Goal: Entertainment & Leisure: Browse casually

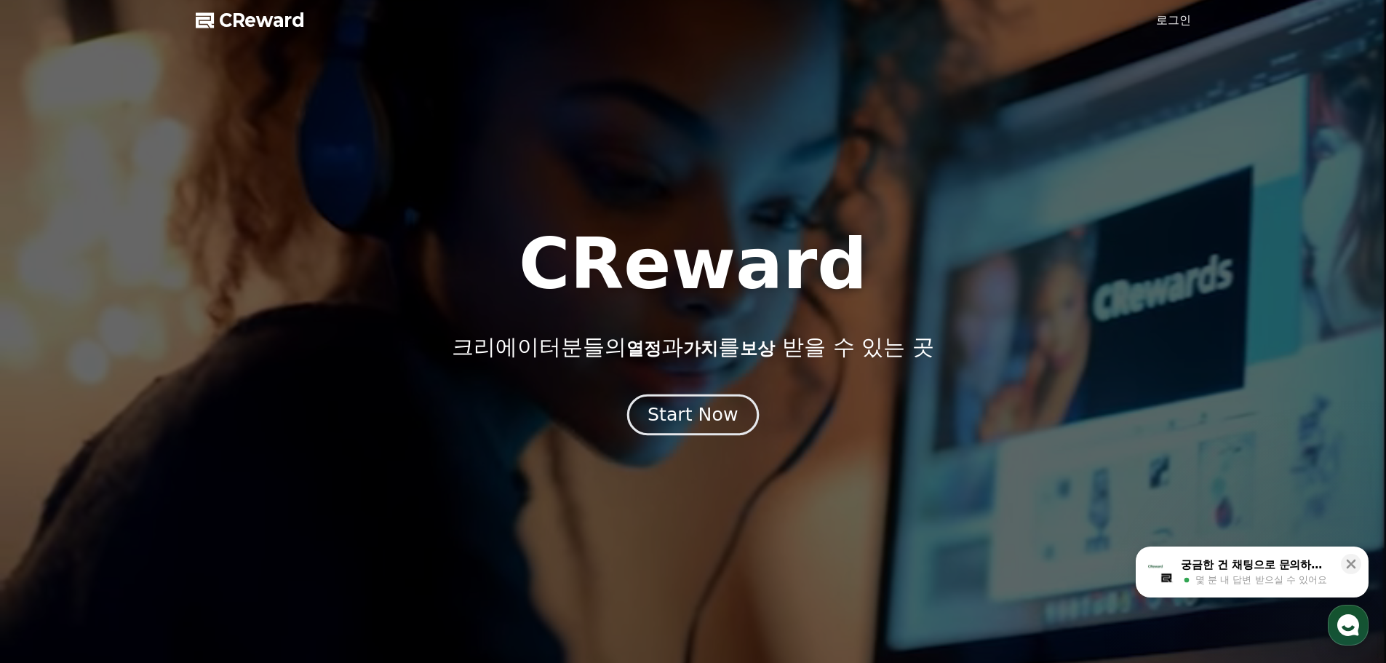
click at [697, 417] on div "Start Now" at bounding box center [693, 414] width 90 height 25
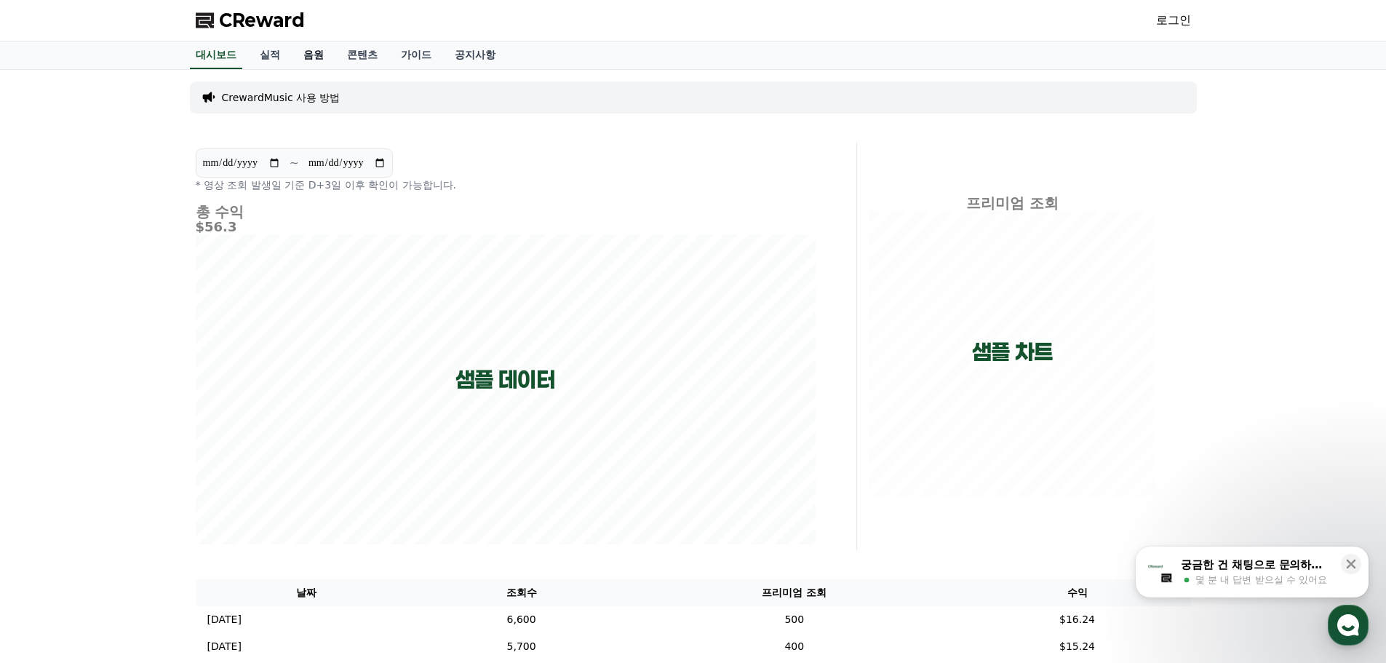
click at [313, 60] on link "음원" at bounding box center [314, 55] width 44 height 28
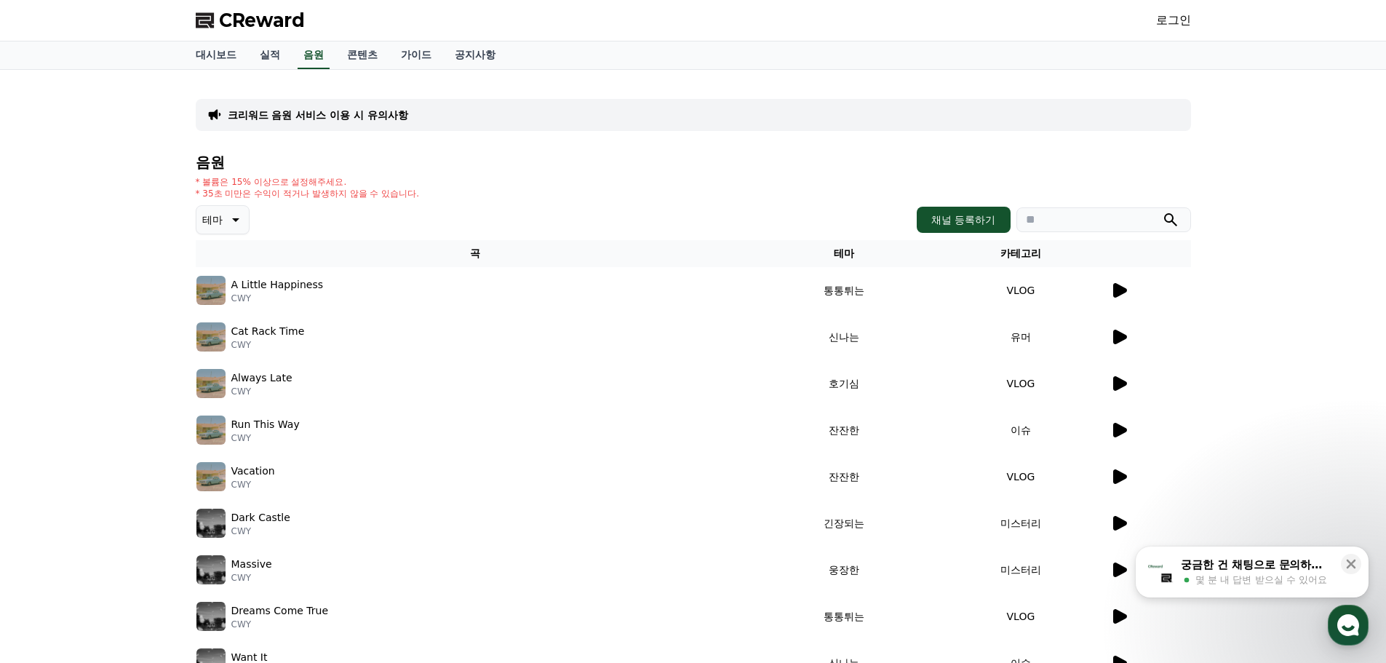
click at [238, 230] on button "테마" at bounding box center [223, 219] width 54 height 29
click at [226, 287] on button "어두운" at bounding box center [219, 282] width 42 height 32
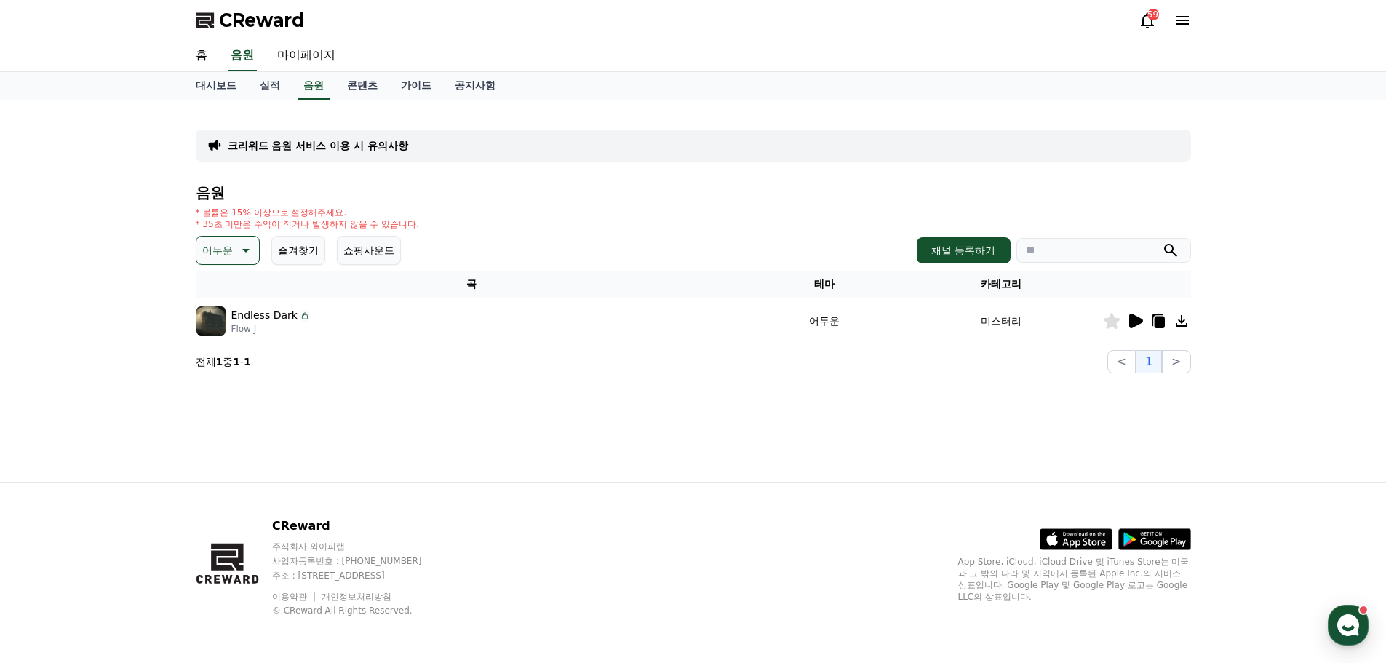
click at [1132, 322] on icon at bounding box center [1136, 321] width 14 height 15
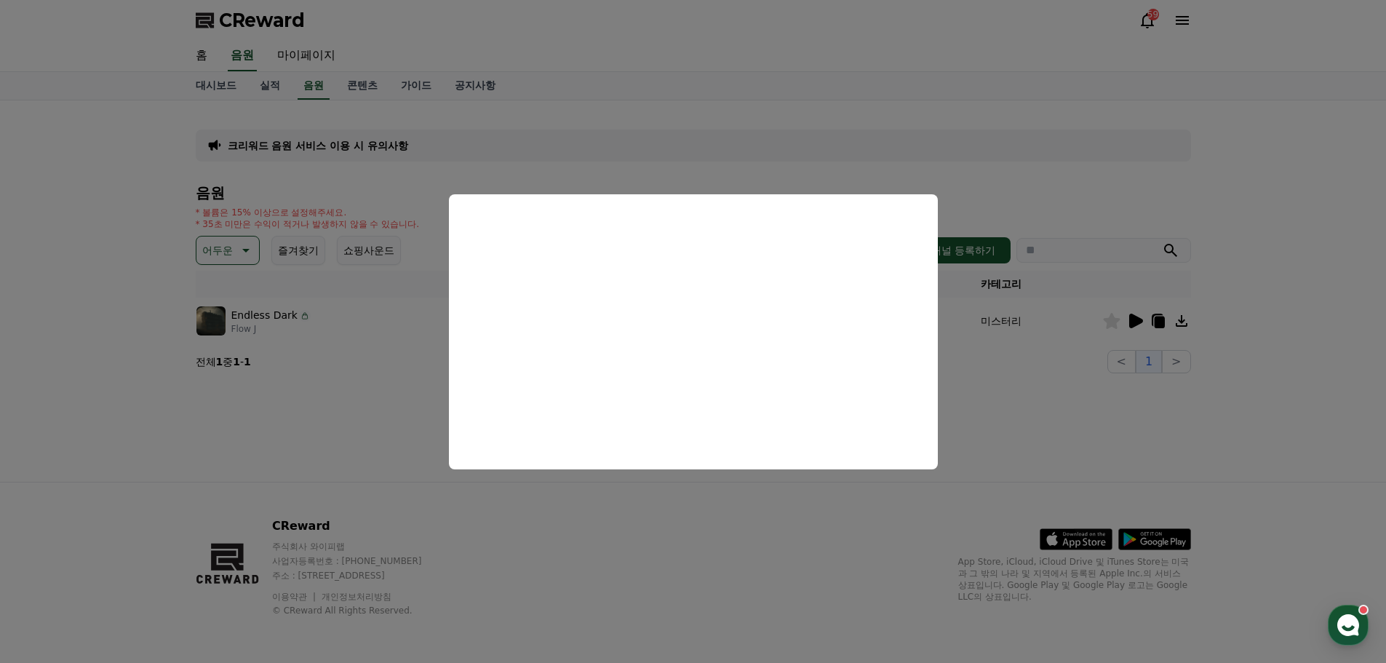
click at [1008, 371] on button "close modal" at bounding box center [693, 331] width 1386 height 663
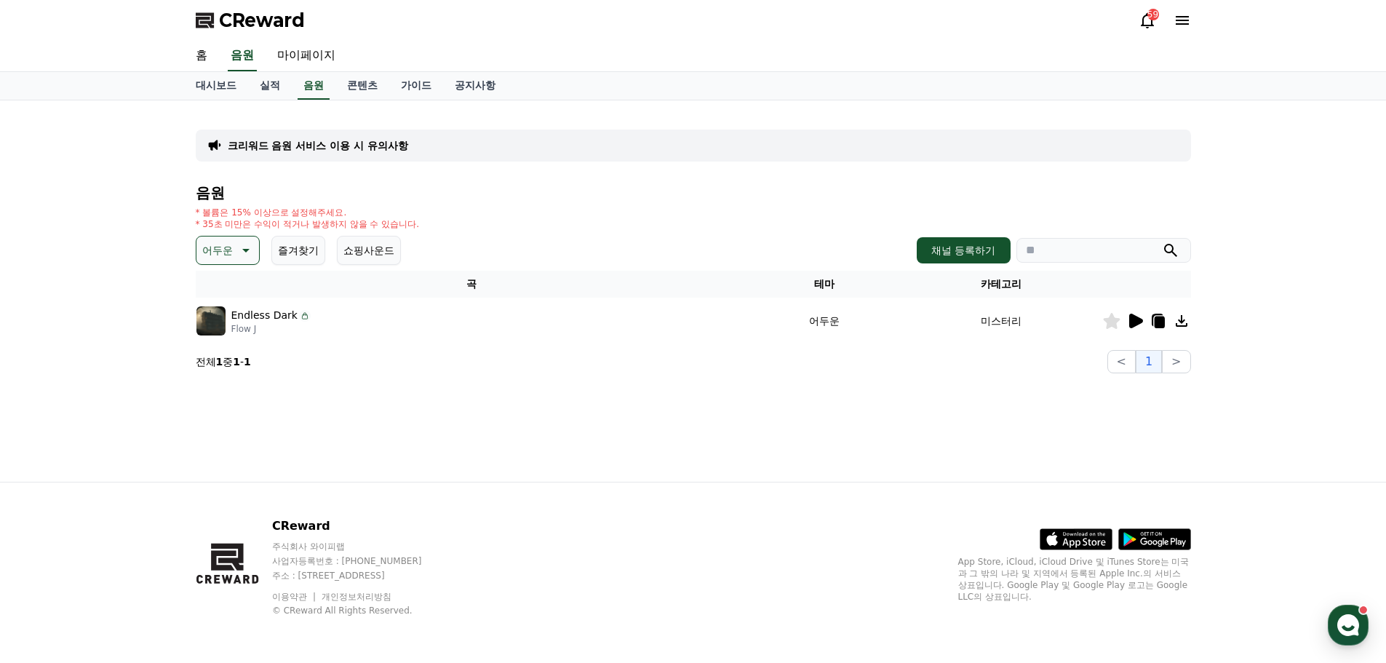
click at [234, 247] on button "어두운" at bounding box center [228, 250] width 64 height 29
click at [234, 368] on button "호기심" at bounding box center [219, 365] width 42 height 32
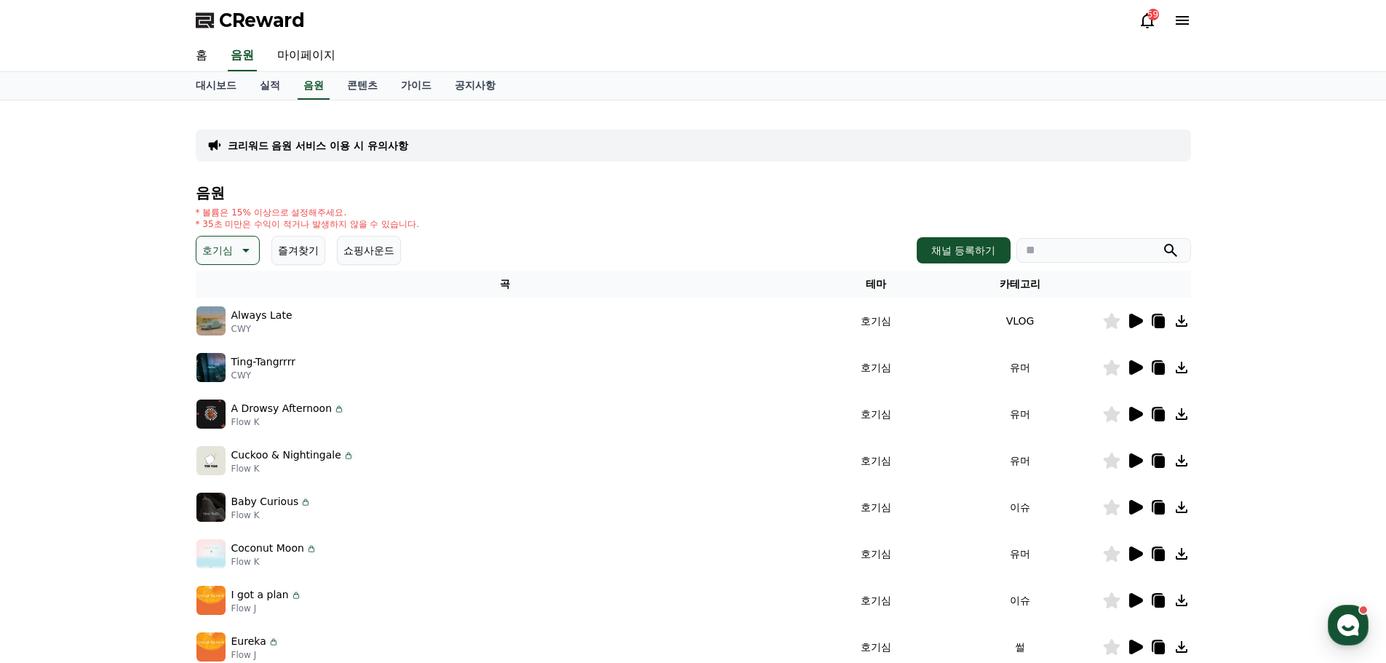
click at [236, 257] on icon at bounding box center [244, 250] width 17 height 17
click at [230, 306] on button "웅장한" at bounding box center [219, 301] width 42 height 32
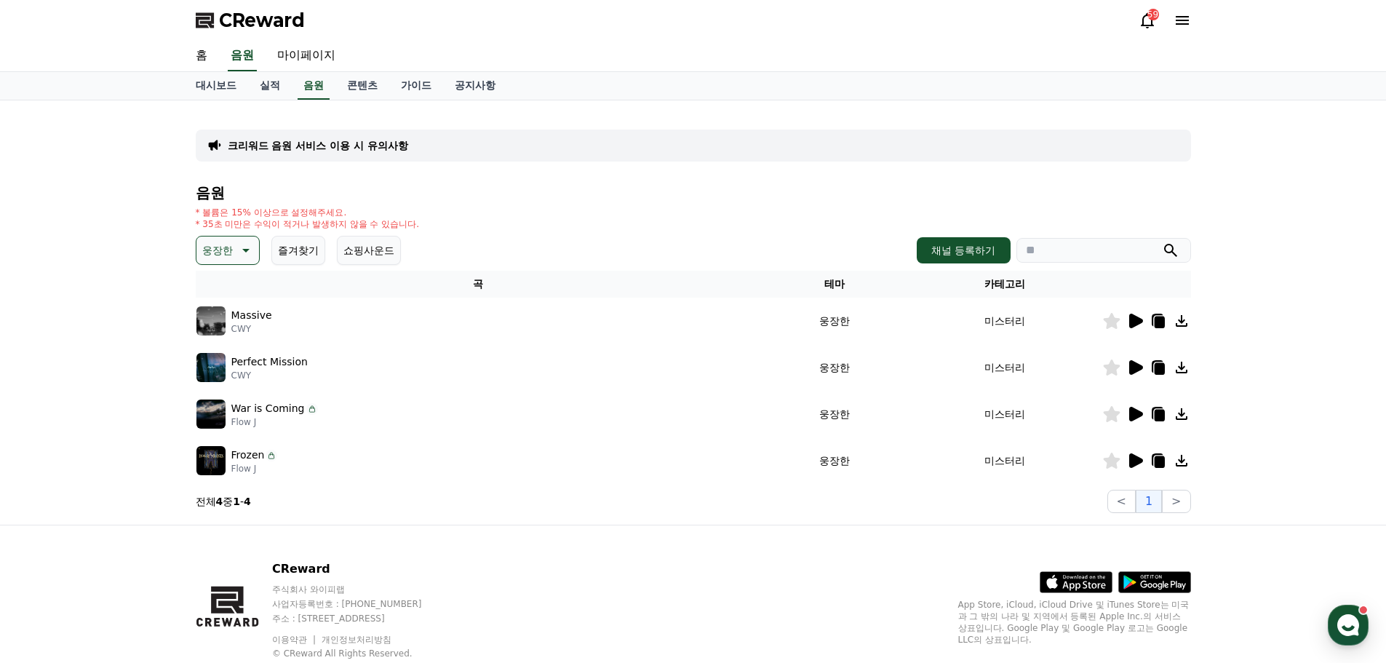
click at [1136, 326] on icon at bounding box center [1134, 320] width 17 height 17
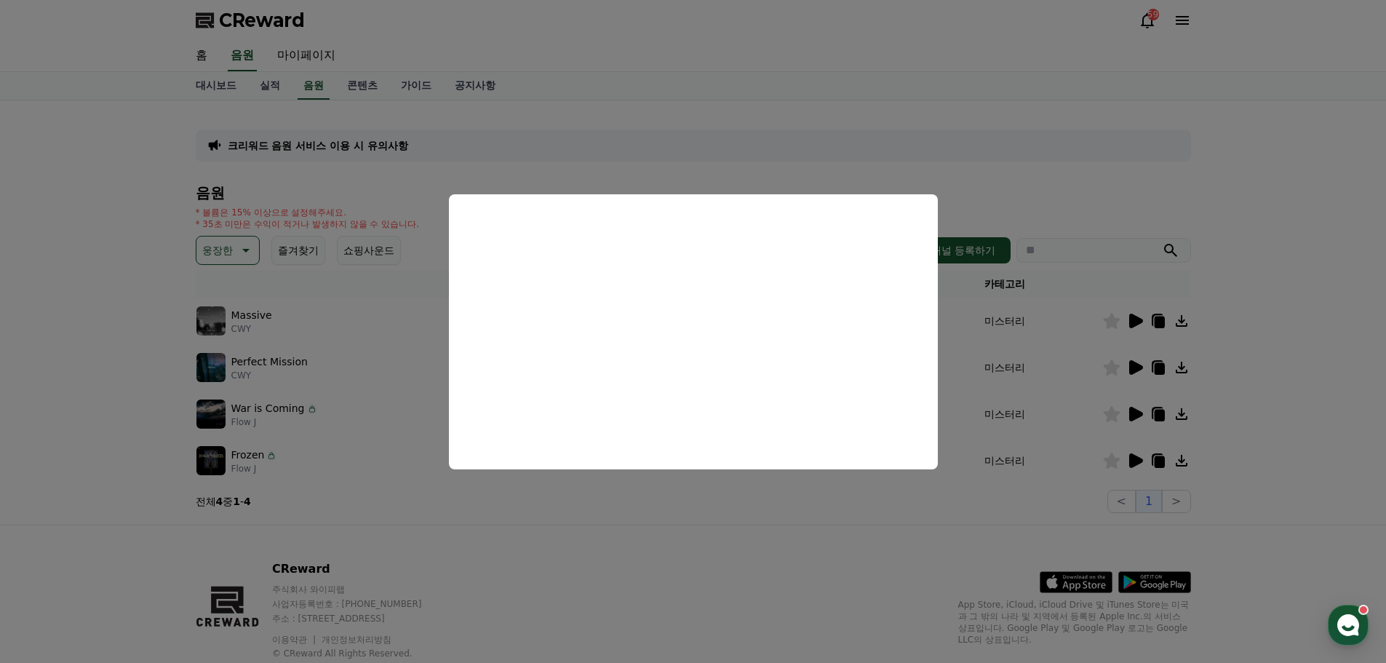
click at [991, 200] on button "close modal" at bounding box center [693, 331] width 1386 height 663
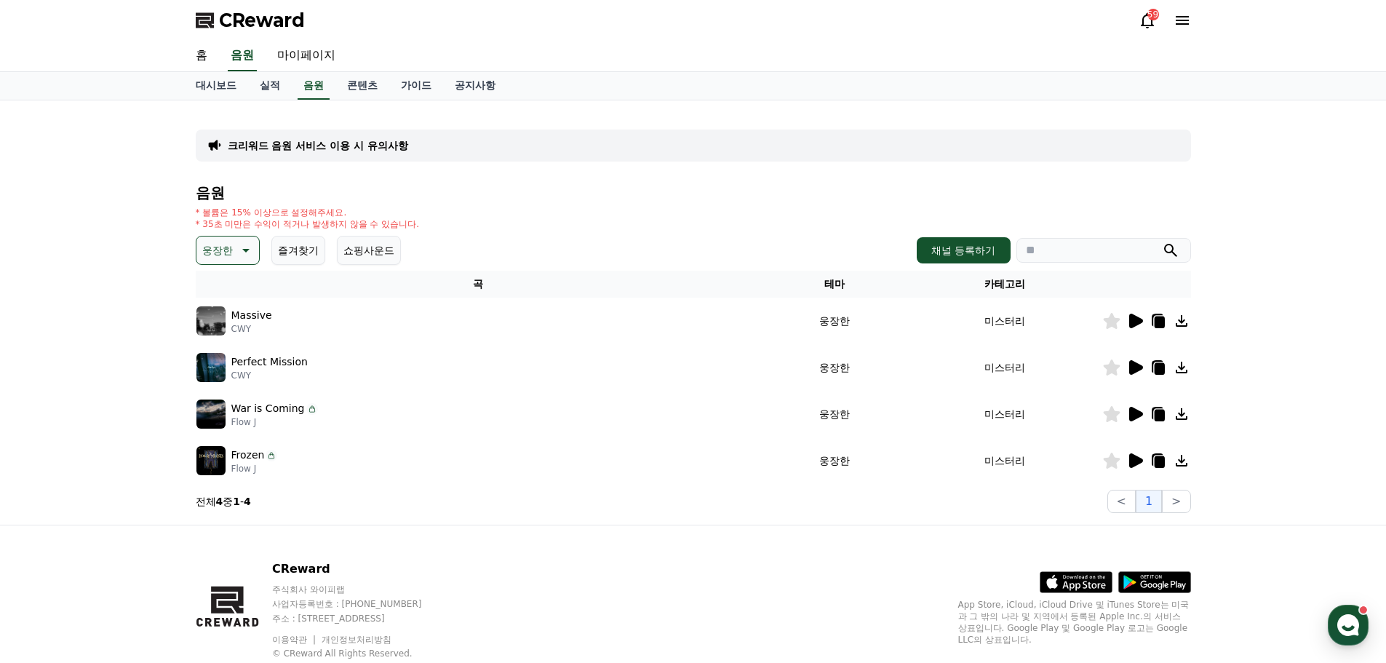
click at [1158, 326] on icon at bounding box center [1159, 323] width 10 height 12
